Goal: Task Accomplishment & Management: Manage account settings

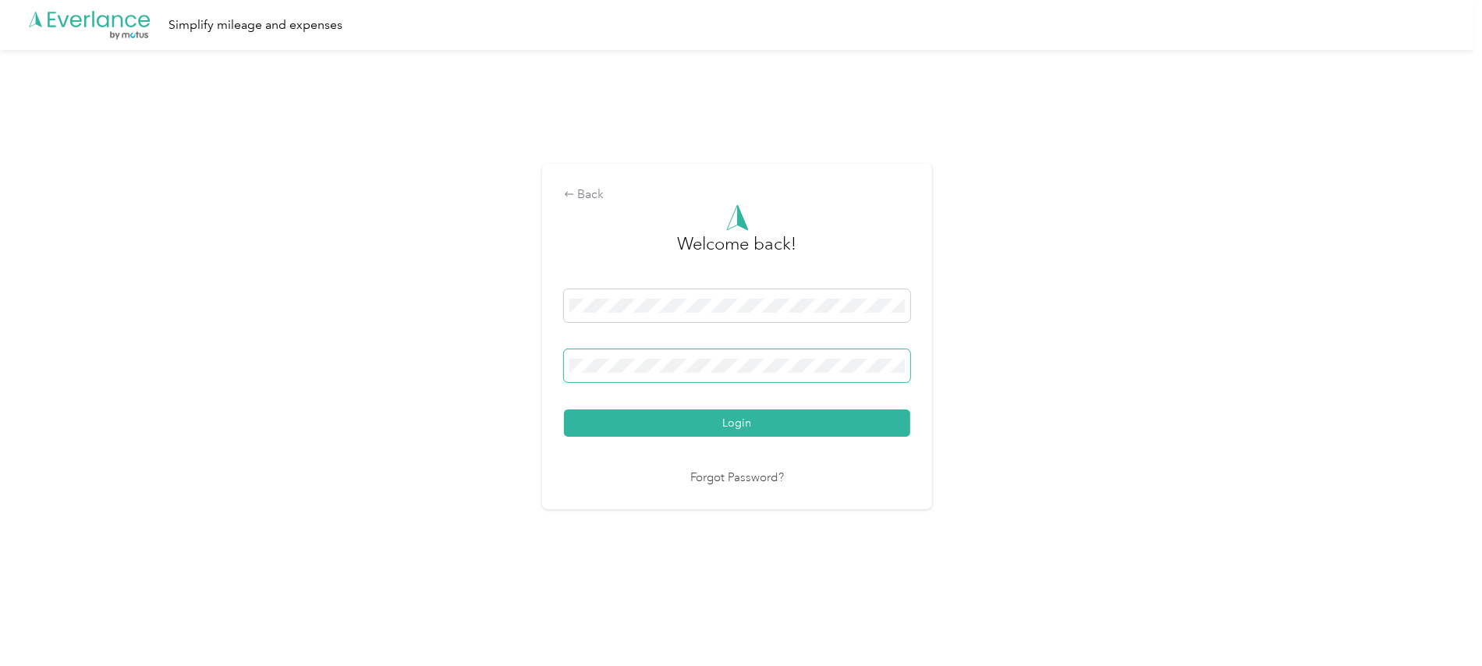
click at [564, 410] on button "Login" at bounding box center [737, 423] width 346 height 27
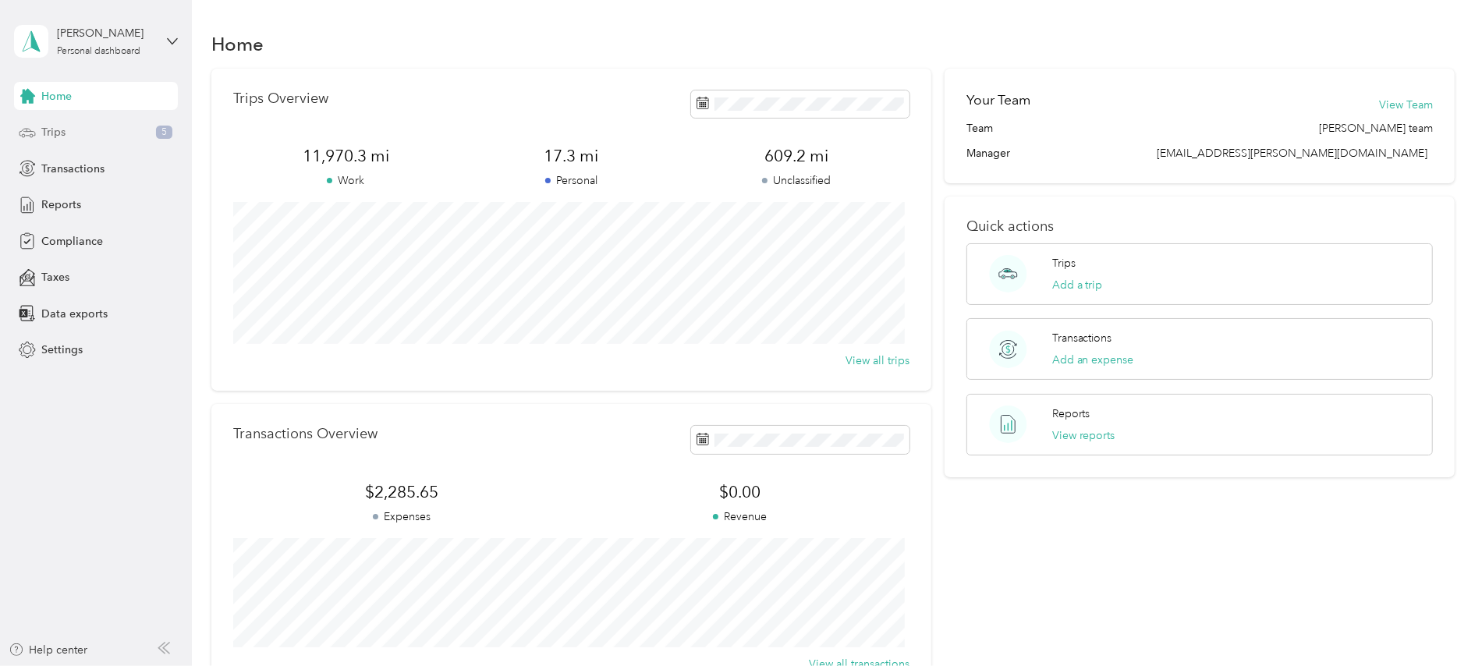
click at [52, 129] on span "Trips" at bounding box center [53, 132] width 24 height 16
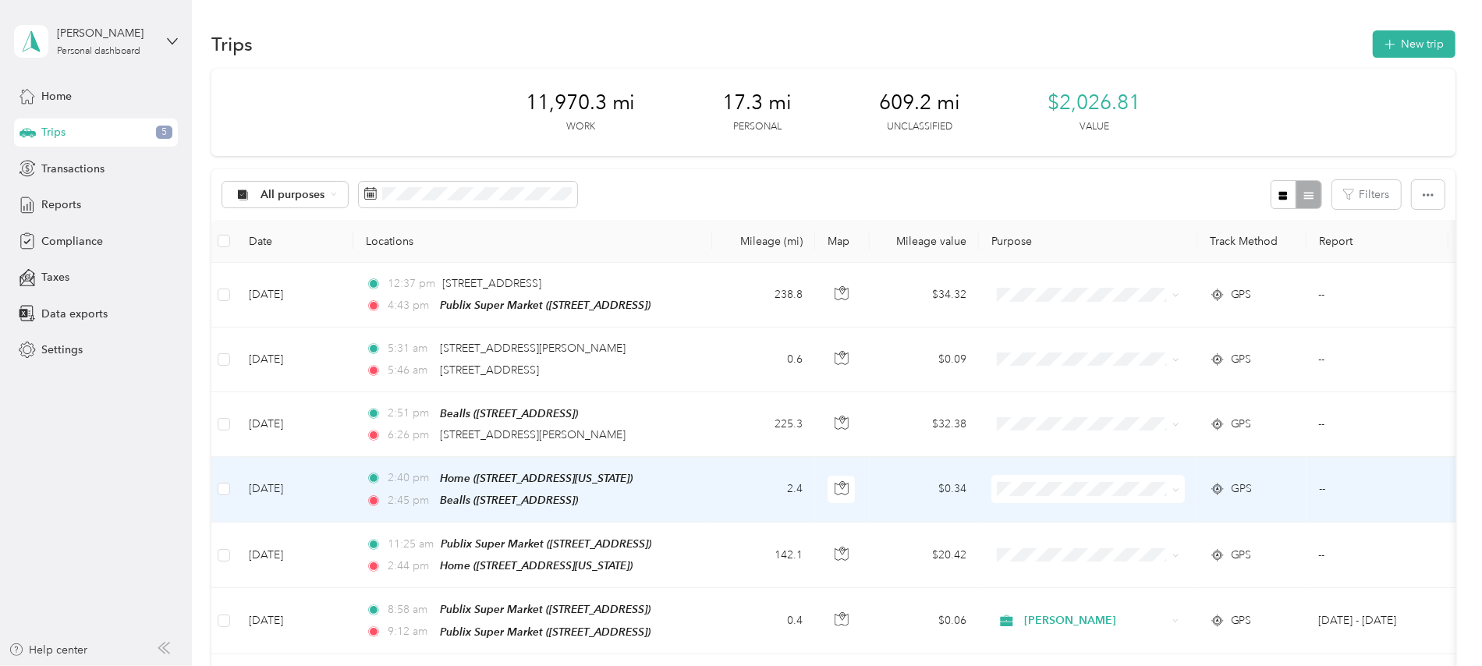
scroll to position [104, 0]
